Goal: Task Accomplishment & Management: Manage account settings

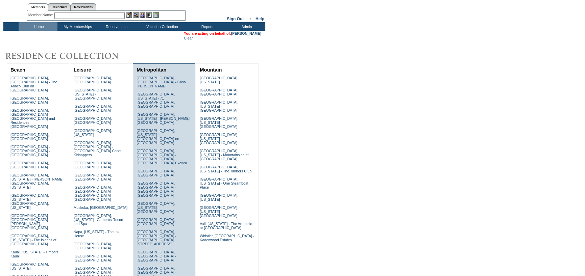
scroll to position [34, 0]
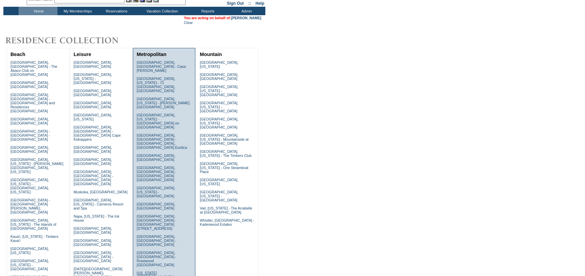
click at [154, 271] on link "New York City, New York - Park Avenue Place" at bounding box center [156, 279] width 39 height 16
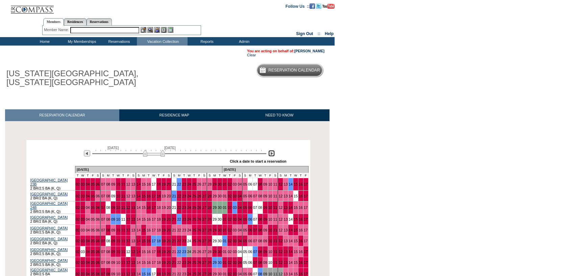
click at [274, 155] on img at bounding box center [271, 153] width 6 height 6
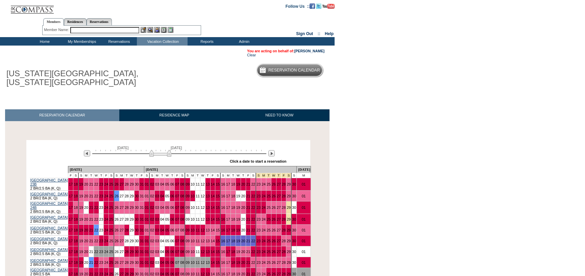
drag, startPoint x: 84, startPoint y: 29, endPoint x: 186, endPoint y: 34, distance: 102.5
click at [84, 29] on input "text" at bounding box center [104, 30] width 69 height 6
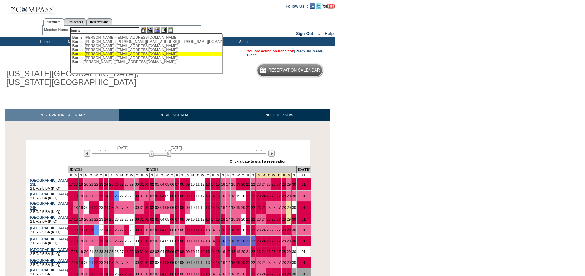
click at [115, 52] on div "[PERSON_NAME] ([EMAIL_ADDRESS][DOMAIN_NAME])" at bounding box center [146, 54] width 149 height 4
type input "[PERSON_NAME] ([EMAIL_ADDRESS][DOMAIN_NAME])"
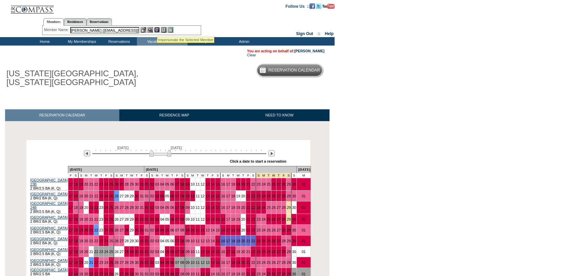
click at [157, 28] on img at bounding box center [157, 30] width 6 height 6
click at [149, 30] on img at bounding box center [150, 30] width 6 height 6
